Goal: Information Seeking & Learning: Learn about a topic

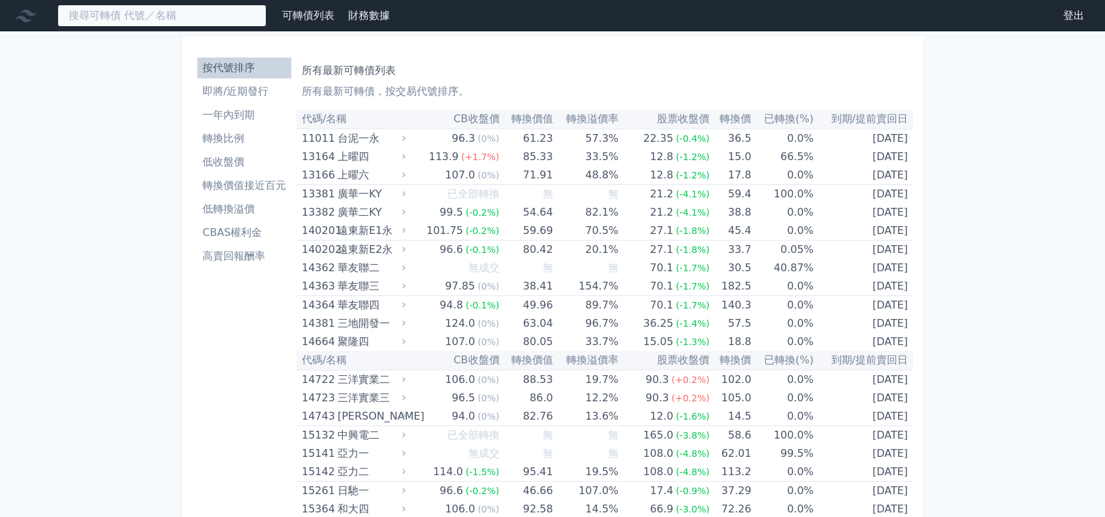
click at [104, 15] on input at bounding box center [161, 16] width 209 height 22
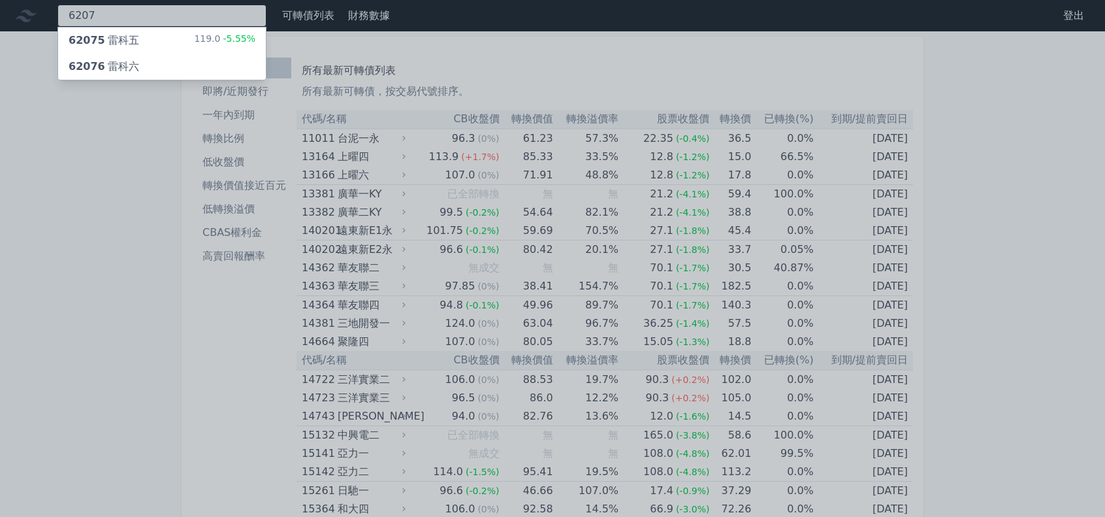
type input "6207"
click at [151, 37] on div "62075 雷科五 119.0 -5.55%" at bounding box center [162, 40] width 208 height 26
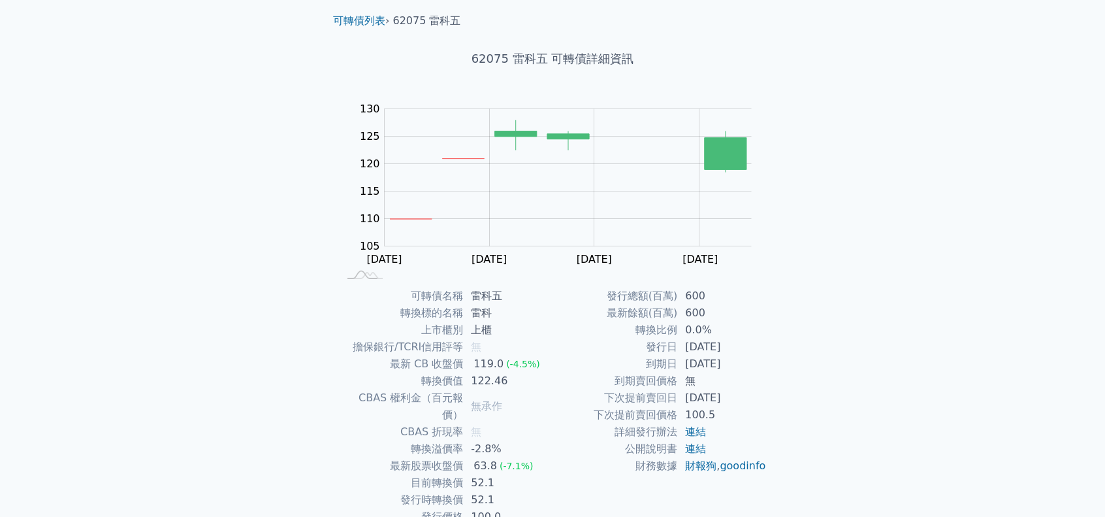
scroll to position [22, 0]
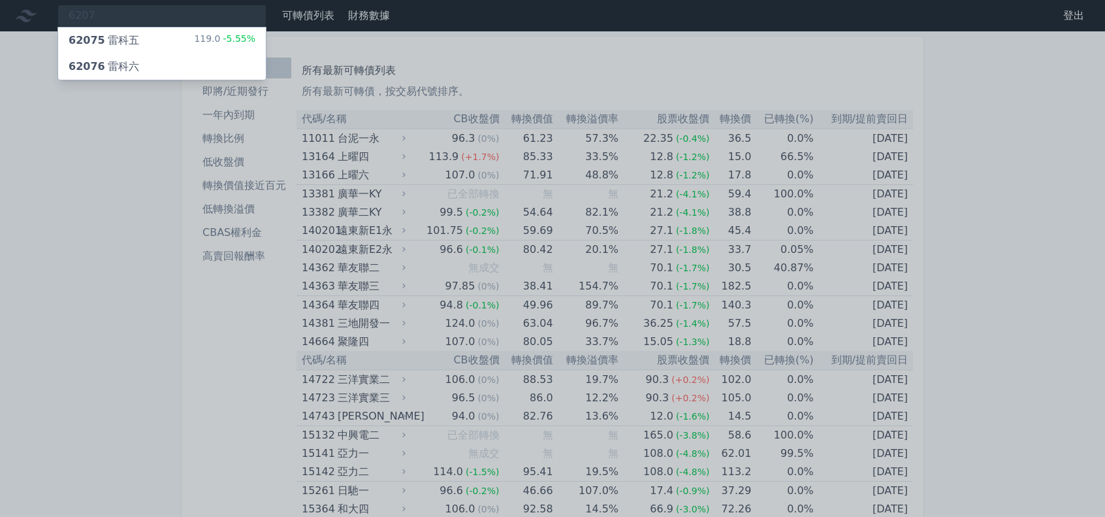
click at [107, 71] on div "62076 雷科六" at bounding box center [104, 67] width 71 height 16
click at [384, 54] on div at bounding box center [552, 258] width 1105 height 517
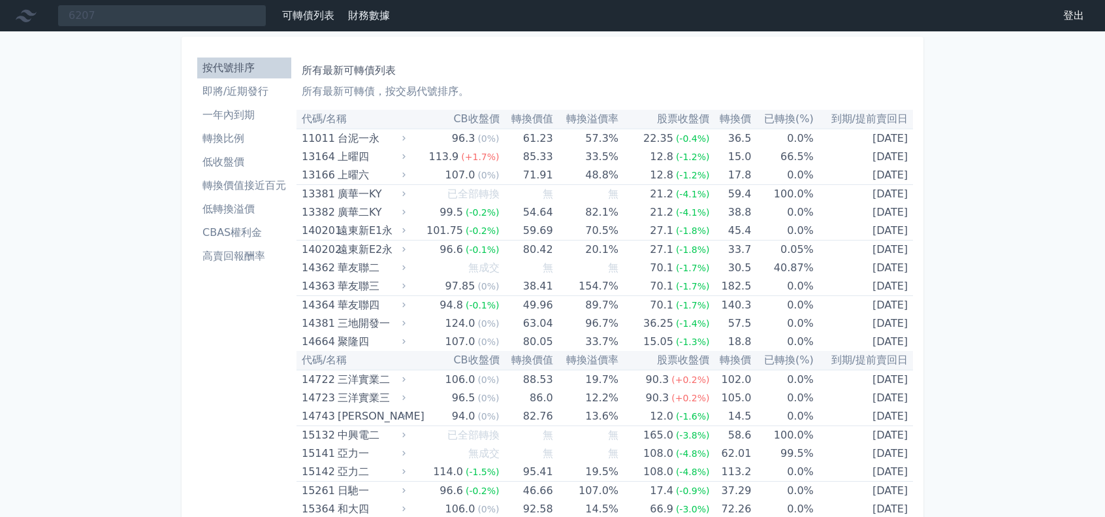
click at [265, 86] on li "即將/近期發行" at bounding box center [244, 92] width 94 height 16
